Goal: Transaction & Acquisition: Register for event/course

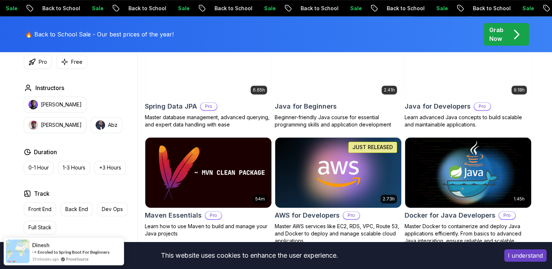
scroll to position [362, 0]
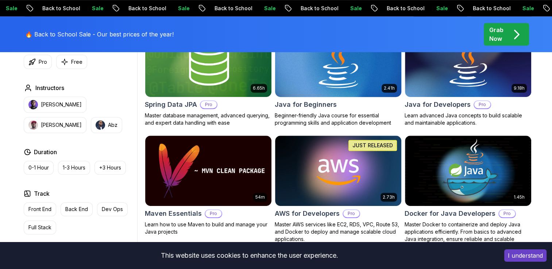
click at [320, 104] on h2 "Java for Beginners" at bounding box center [306, 105] width 62 height 10
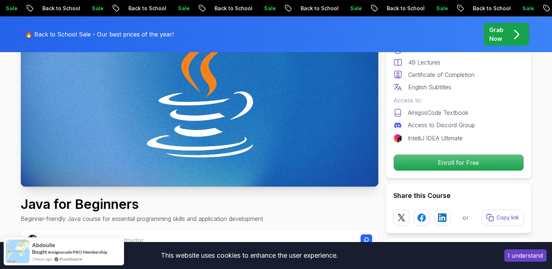
scroll to position [157, 0]
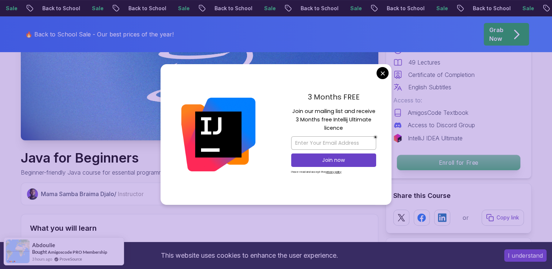
click at [413, 159] on p "Enroll for Free" at bounding box center [458, 162] width 123 height 15
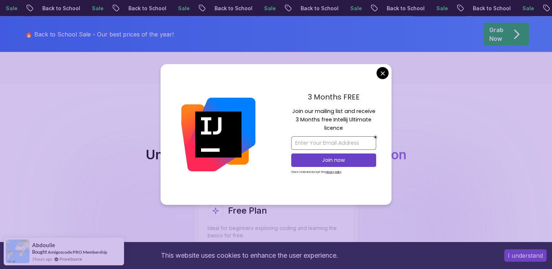
scroll to position [1454, 0]
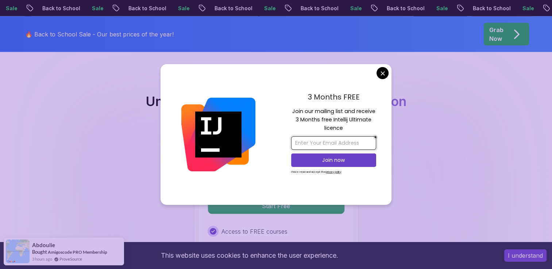
click at [343, 140] on input "email" at bounding box center [333, 144] width 85 height 14
type input "[EMAIL_ADDRESS][DOMAIN_NAME]"
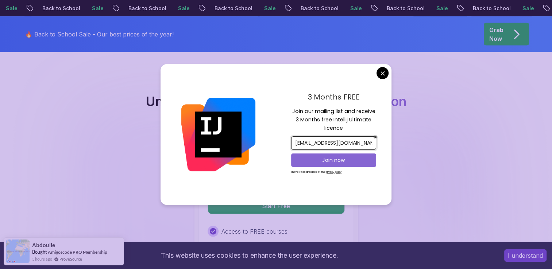
click at [340, 158] on p "Join now" at bounding box center [333, 160] width 69 height 7
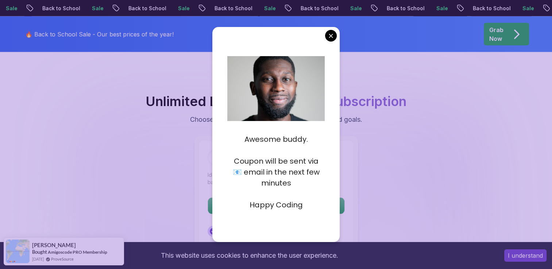
click at [287, 205] on p "Happy Coding" at bounding box center [275, 205] width 97 height 11
click at [330, 38] on body "Sale Back to School Sale Back to School Sale Back to School Sale Back to School…" at bounding box center [276, 225] width 552 height 3359
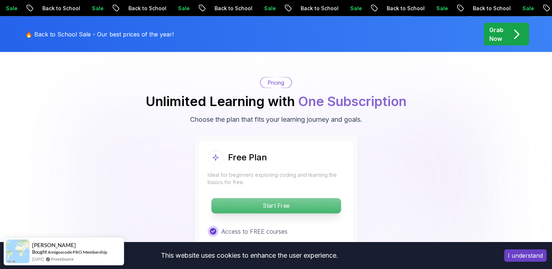
click at [289, 199] on p "Start Free" at bounding box center [276, 206] width 130 height 15
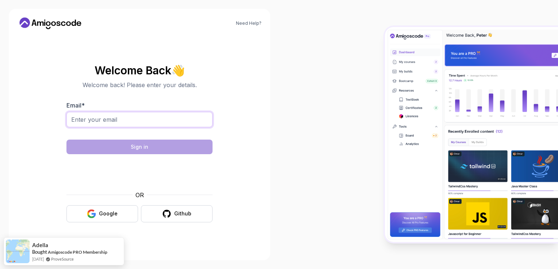
click at [169, 118] on input "Email *" at bounding box center [139, 119] width 146 height 15
type input "[EMAIL_ADDRESS][DOMAIN_NAME]"
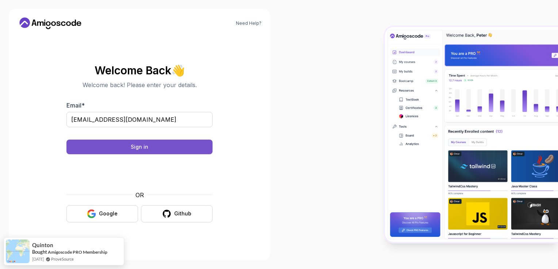
click at [171, 141] on button "Sign in" at bounding box center [139, 147] width 146 height 15
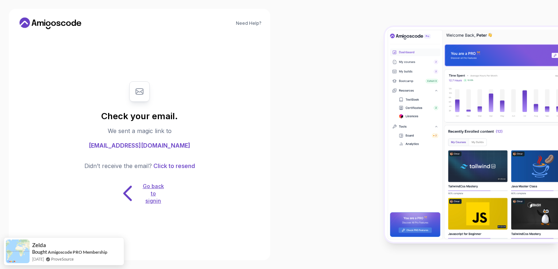
click at [132, 198] on icon at bounding box center [127, 193] width 23 height 23
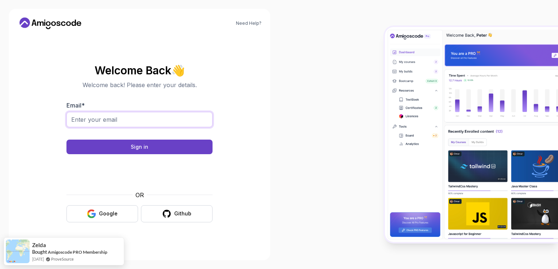
click at [159, 120] on input "Email *" at bounding box center [139, 119] width 146 height 15
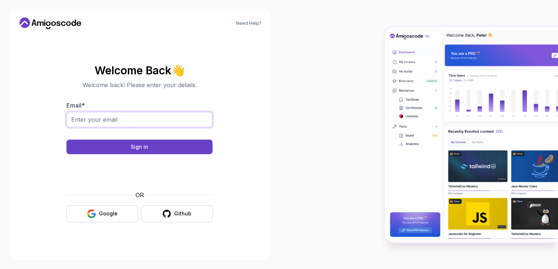
type input "[EMAIL_ADDRESS][DOMAIN_NAME]"
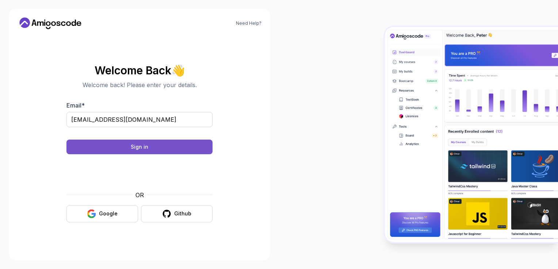
click at [150, 147] on button "Sign in" at bounding box center [139, 147] width 146 height 15
